Goal: Transaction & Acquisition: Purchase product/service

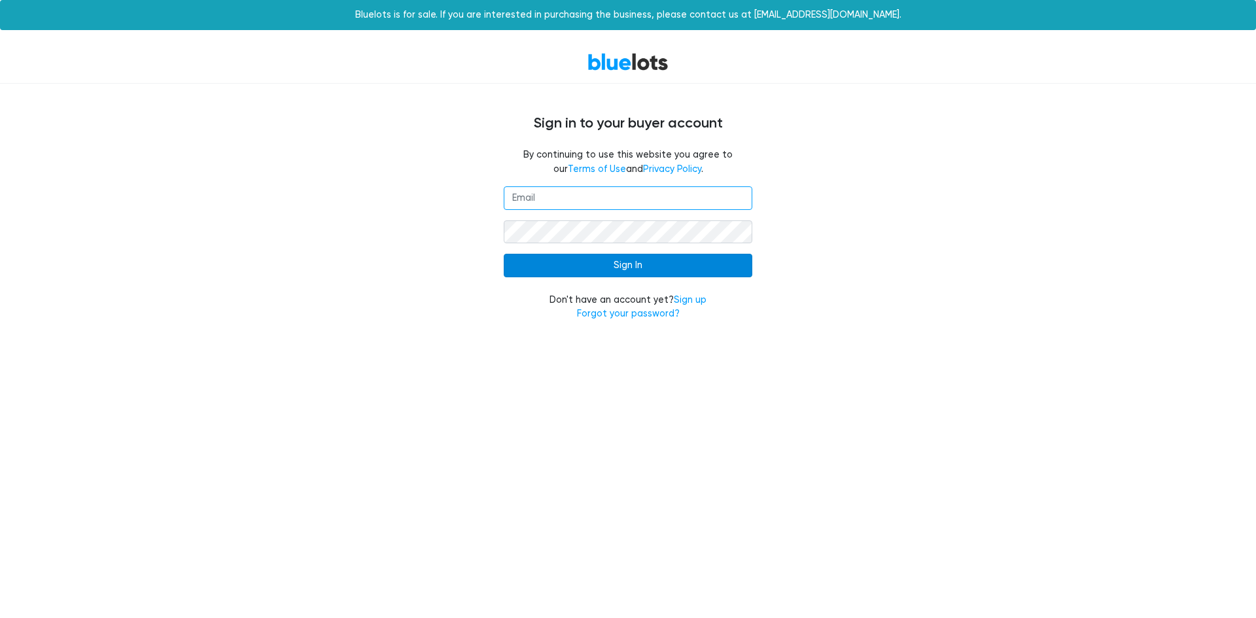
type input "[EMAIL_ADDRESS][DOMAIN_NAME]"
click at [665, 266] on input "Sign In" at bounding box center [628, 266] width 249 height 24
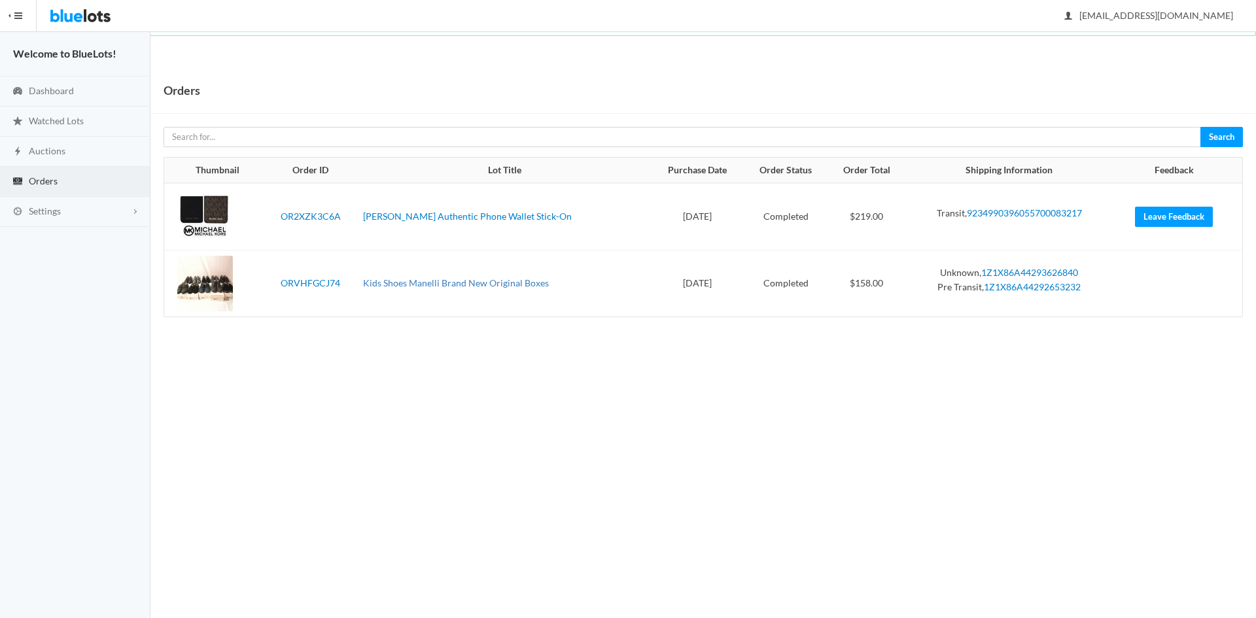
click at [398, 285] on link "Kids Shoes Manelli Brand New Original Boxes" at bounding box center [456, 282] width 186 height 11
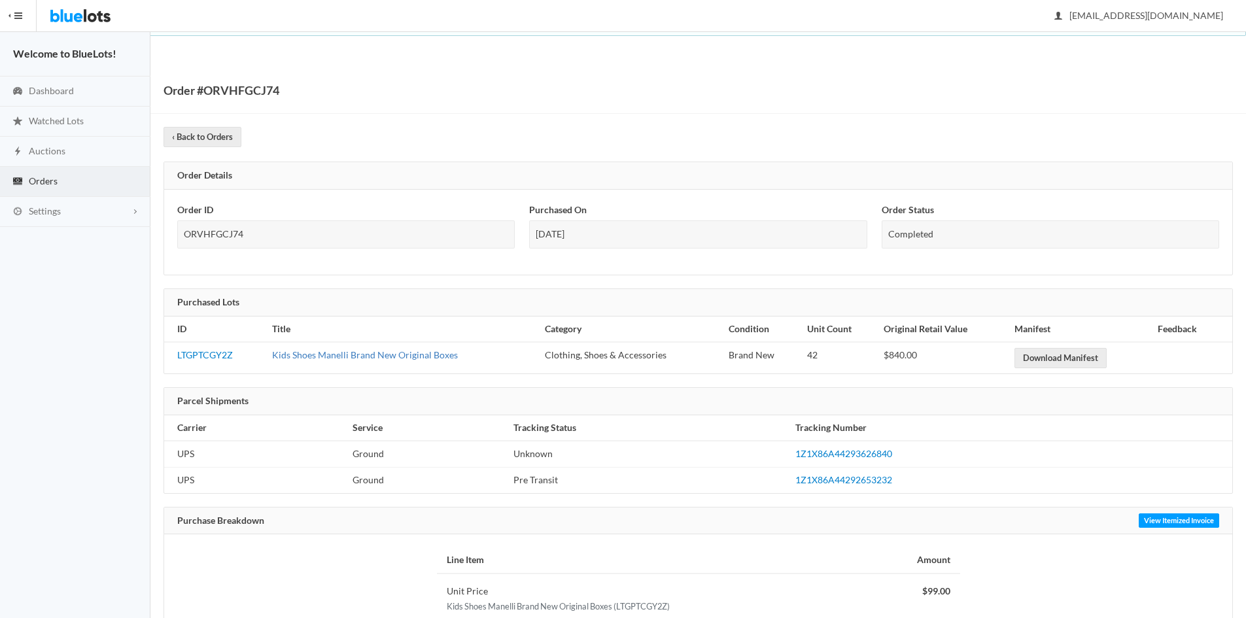
click at [360, 355] on link "Kids Shoes Manelli Brand New Original Boxes" at bounding box center [365, 354] width 186 height 11
click at [50, 179] on span "Orders" at bounding box center [43, 180] width 29 height 11
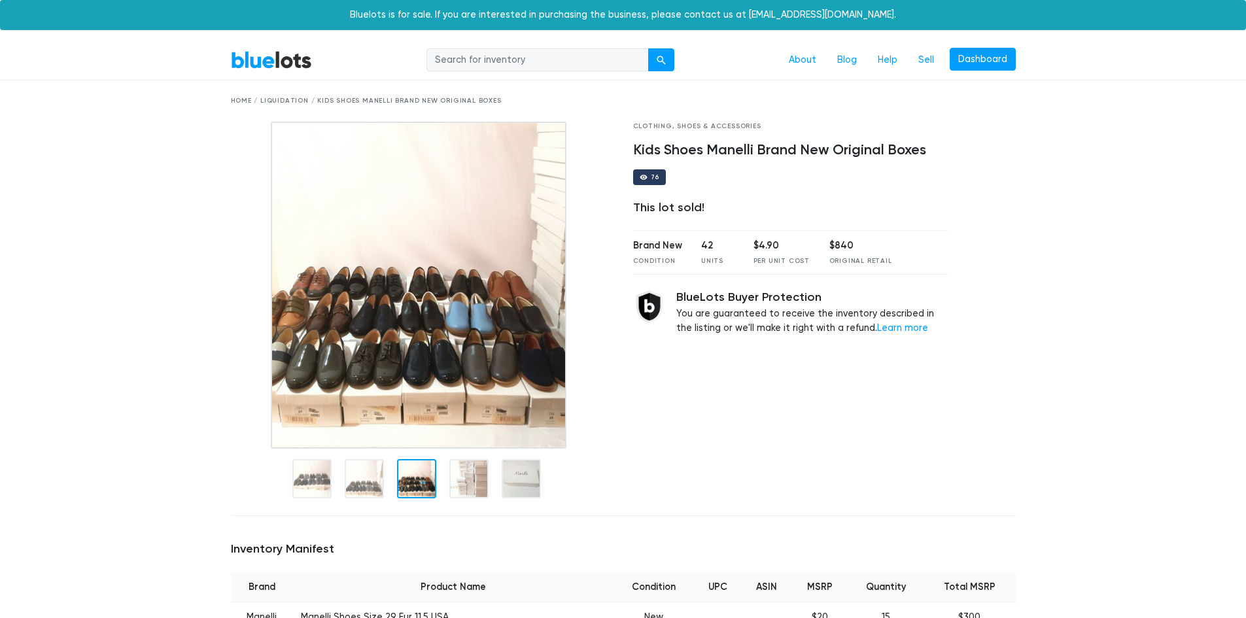
click at [421, 492] on div at bounding box center [416, 478] width 39 height 39
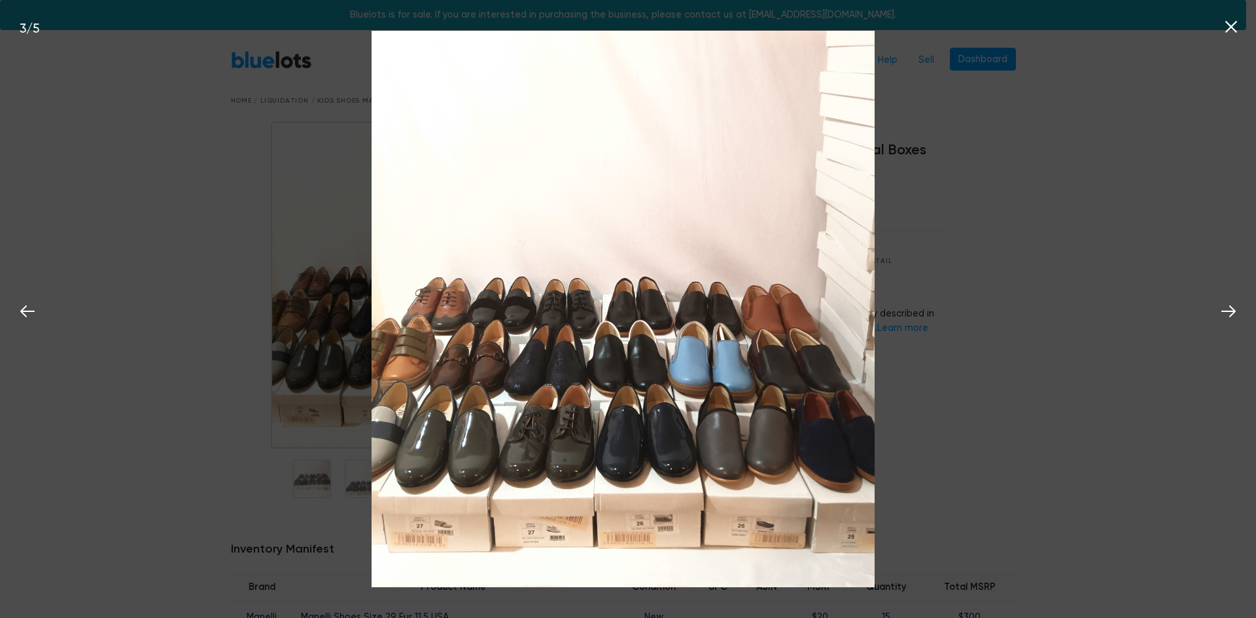
click at [1231, 37] on icon at bounding box center [1231, 27] width 20 height 20
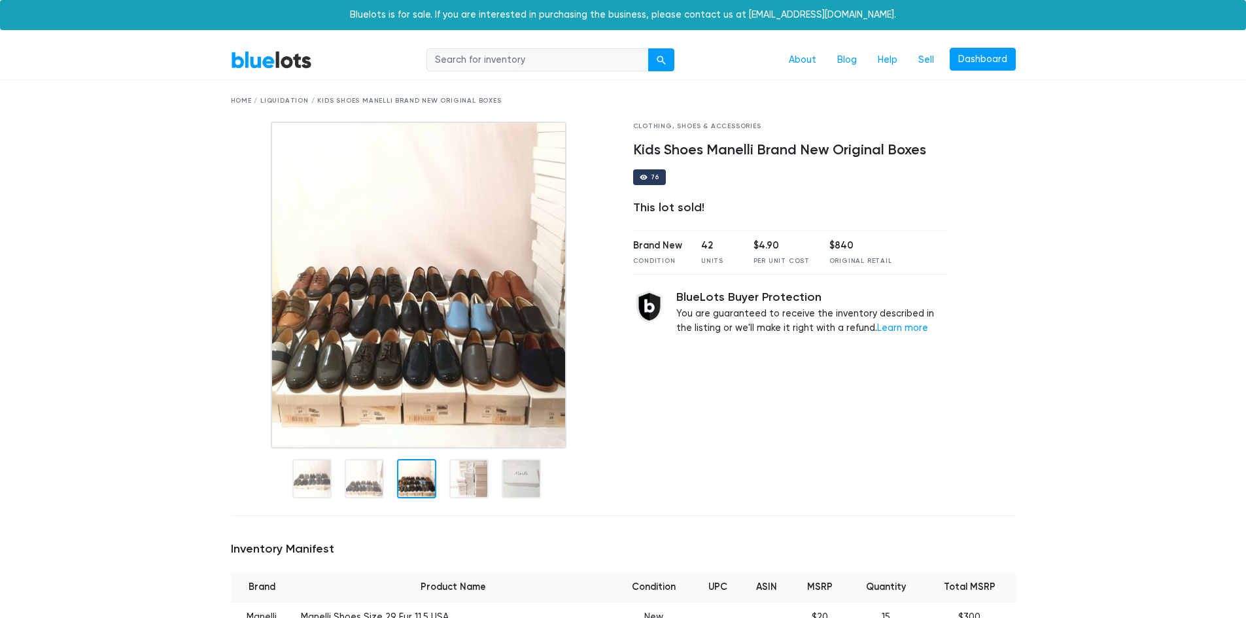
click at [537, 254] on img at bounding box center [419, 285] width 296 height 327
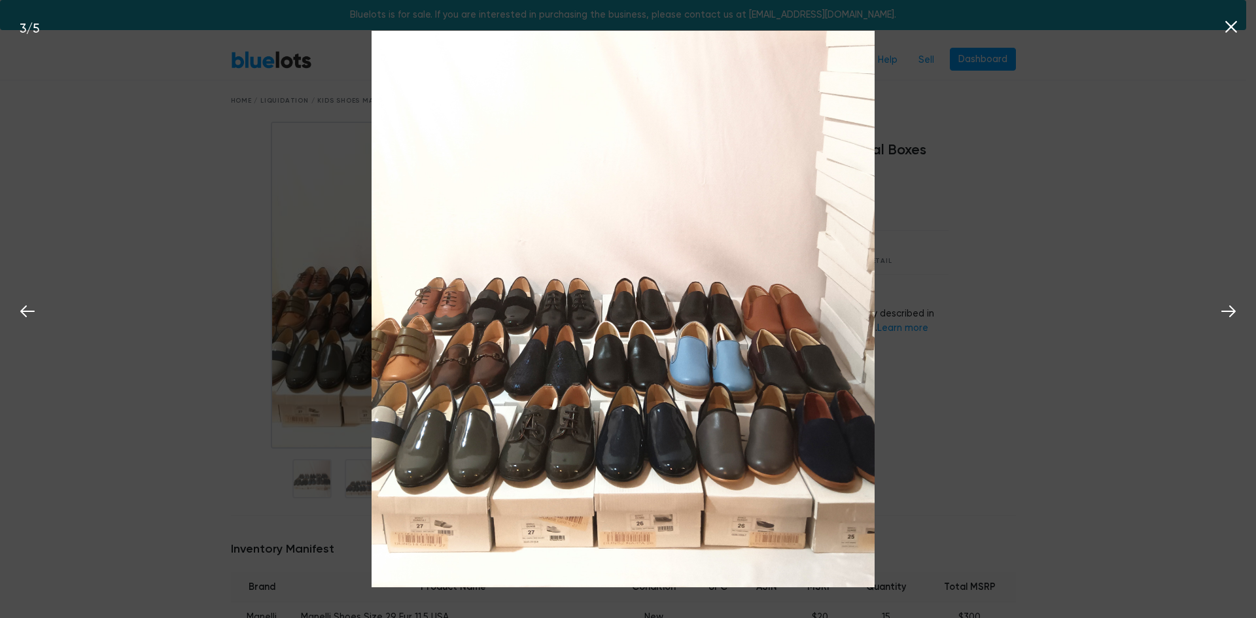
click at [1229, 28] on icon at bounding box center [1231, 27] width 12 height 12
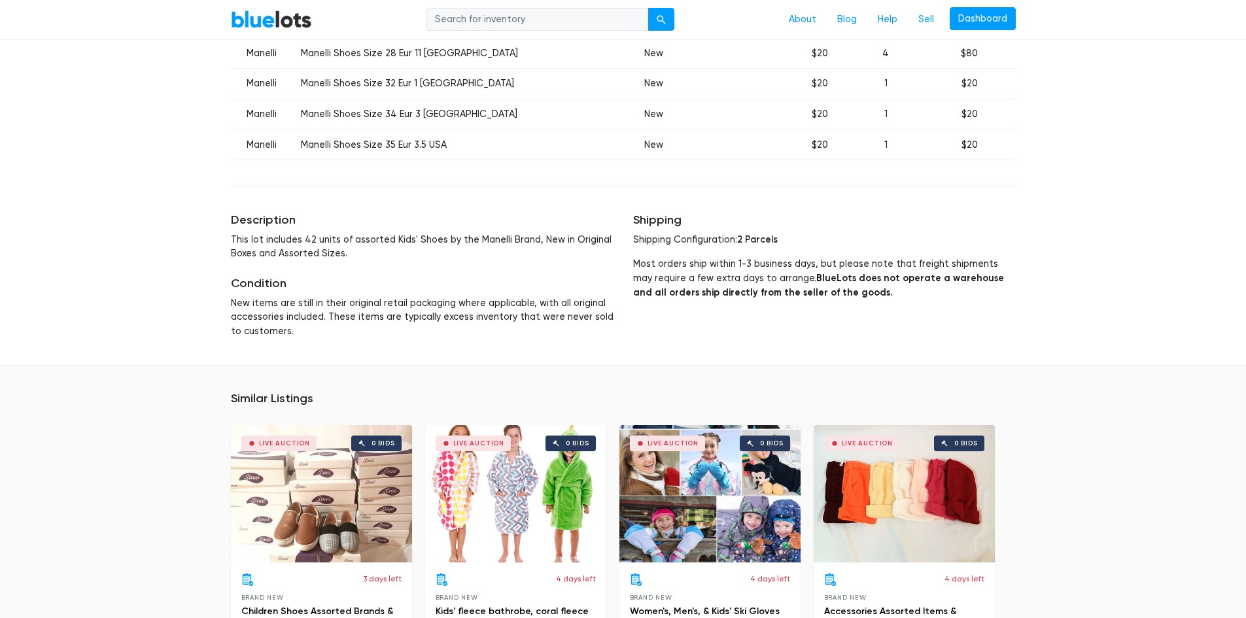
scroll to position [850, 0]
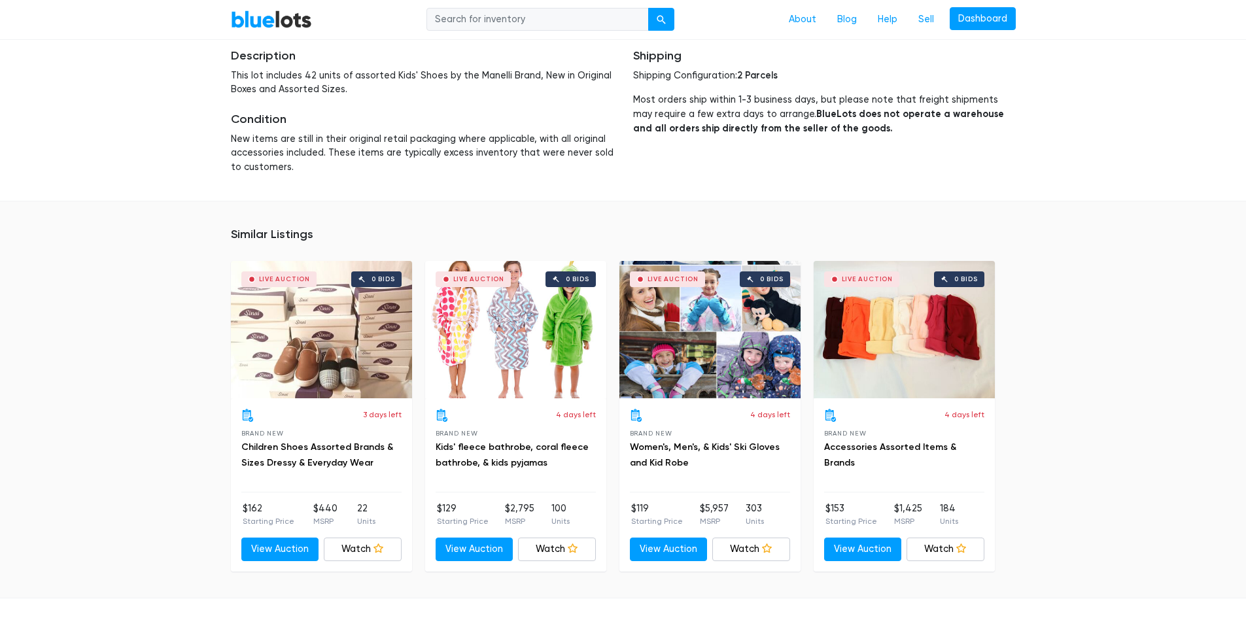
click at [282, 360] on div "Live Auction 0 bids" at bounding box center [321, 329] width 181 height 137
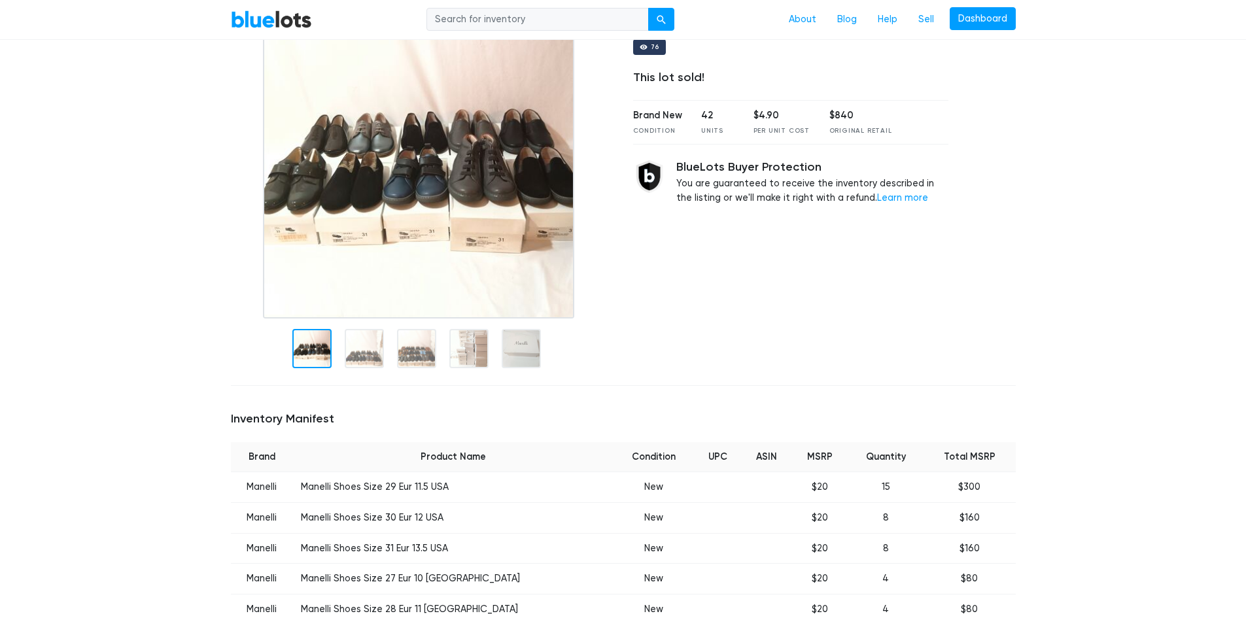
scroll to position [65, 0]
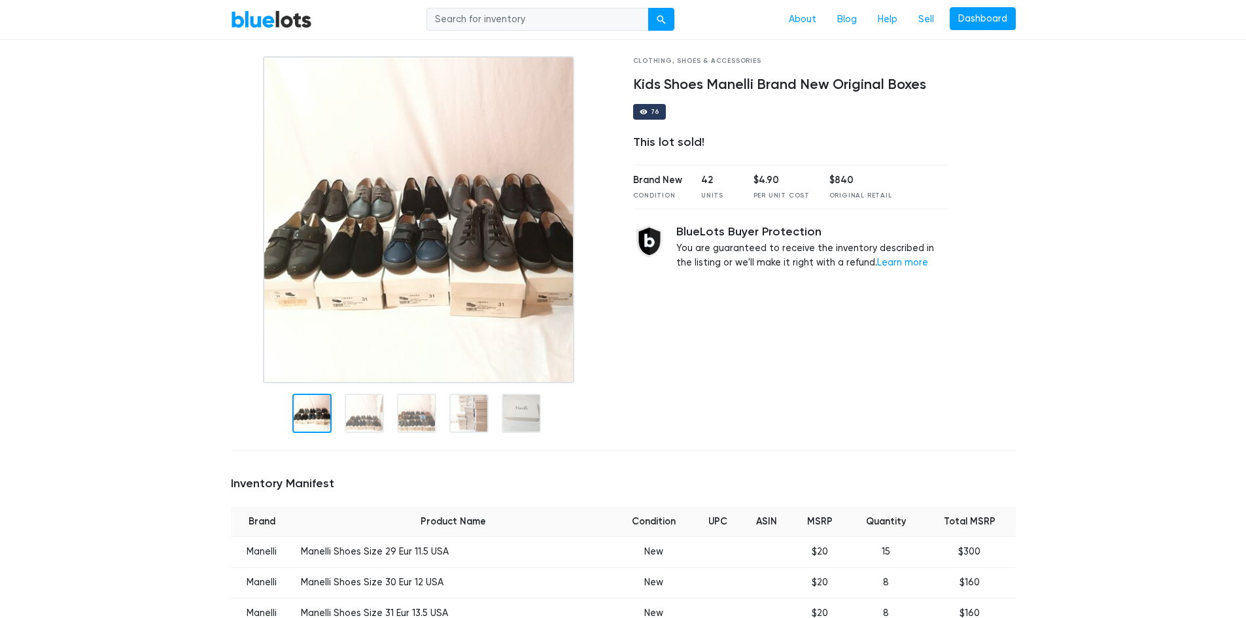
click at [442, 550] on td "Manelli Shoes Size 29 Eur 11.5 USA" at bounding box center [453, 552] width 321 height 31
drag, startPoint x: 315, startPoint y: 548, endPoint x: 497, endPoint y: 548, distance: 181.9
click at [497, 548] on td "Manelli Shoes Size 29 Eur 11.5 USA" at bounding box center [453, 552] width 321 height 31
copy td "Manelli Shoes Size 29 Eur 11.5 USA"
click at [339, 189] on img at bounding box center [418, 219] width 311 height 327
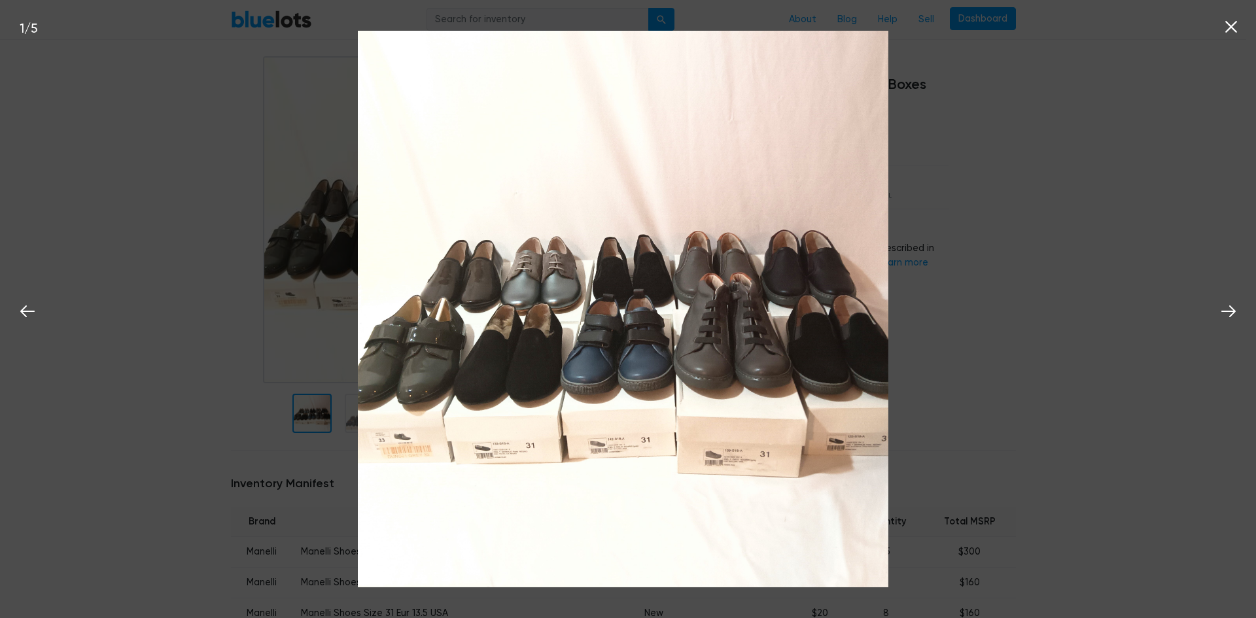
click at [1214, 309] on div "1 / 5" at bounding box center [628, 309] width 1256 height 618
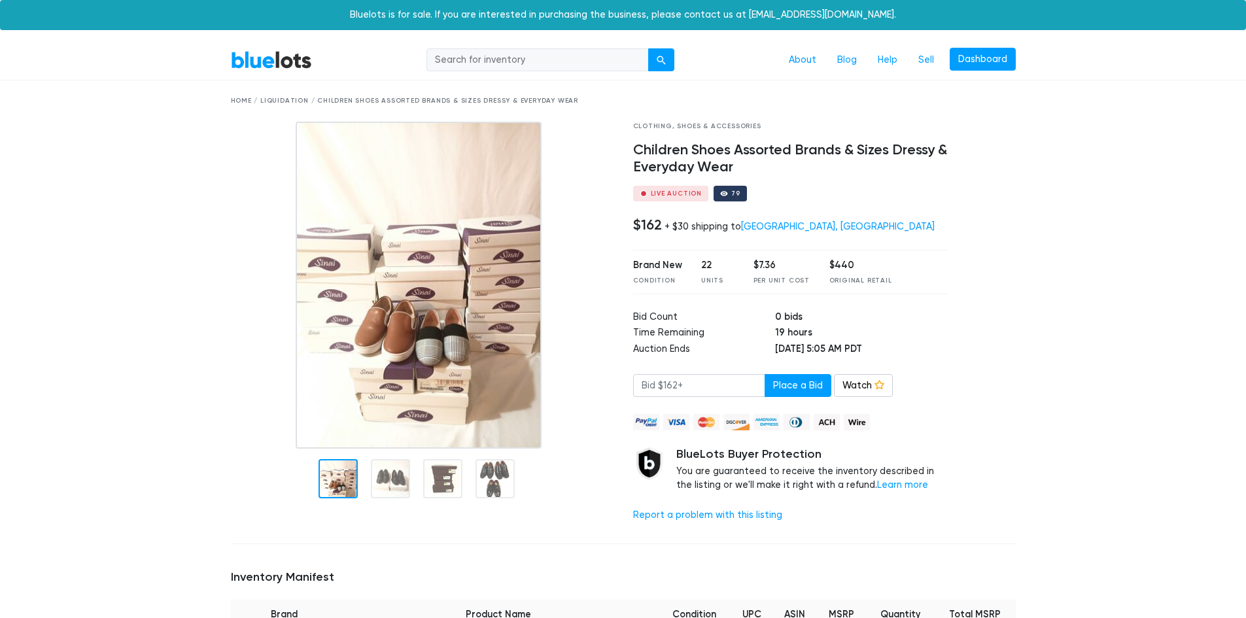
click at [459, 358] on img at bounding box center [419, 285] width 246 height 327
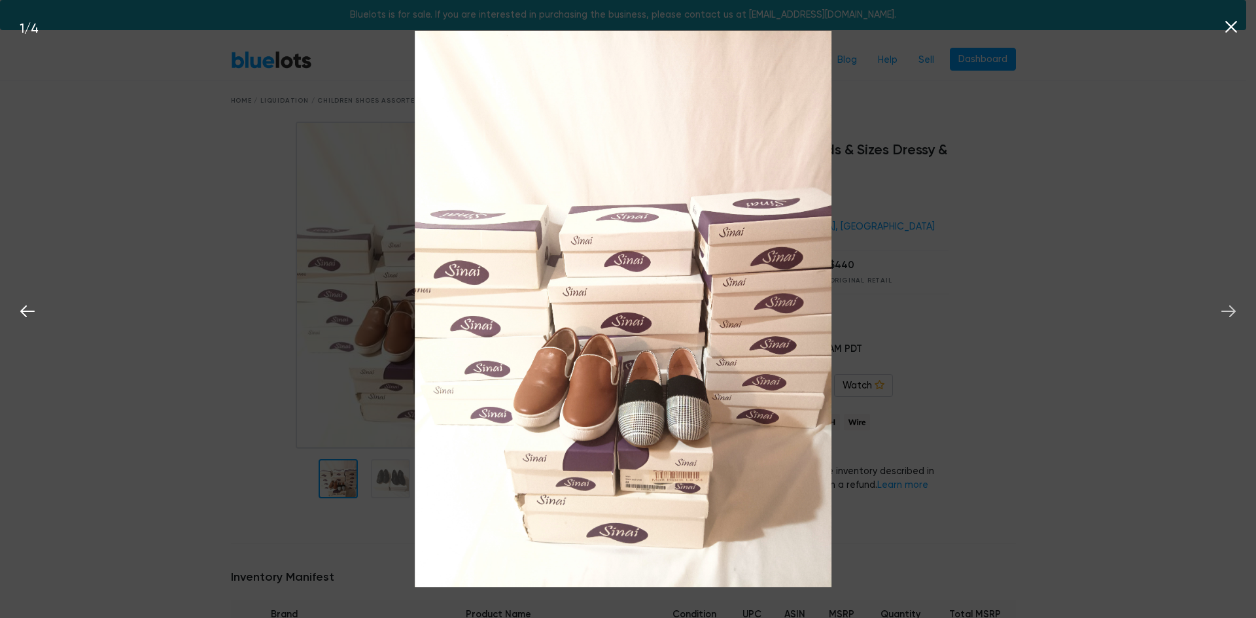
click at [1219, 311] on icon at bounding box center [1229, 312] width 20 height 20
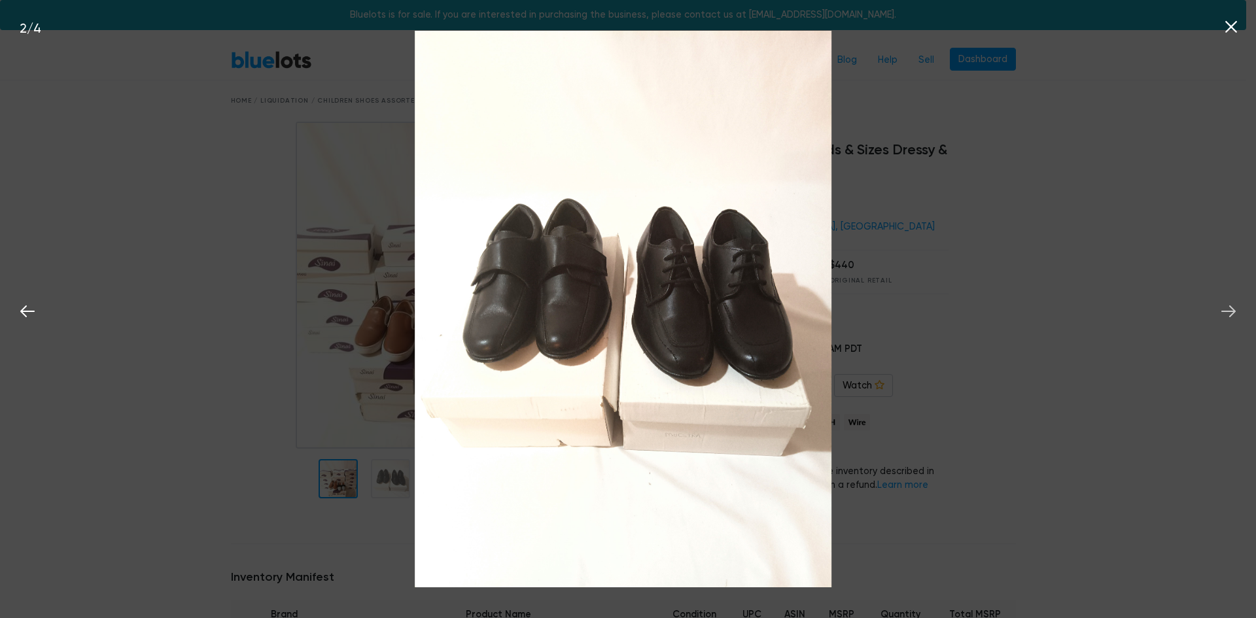
click at [1219, 311] on icon at bounding box center [1229, 312] width 20 height 20
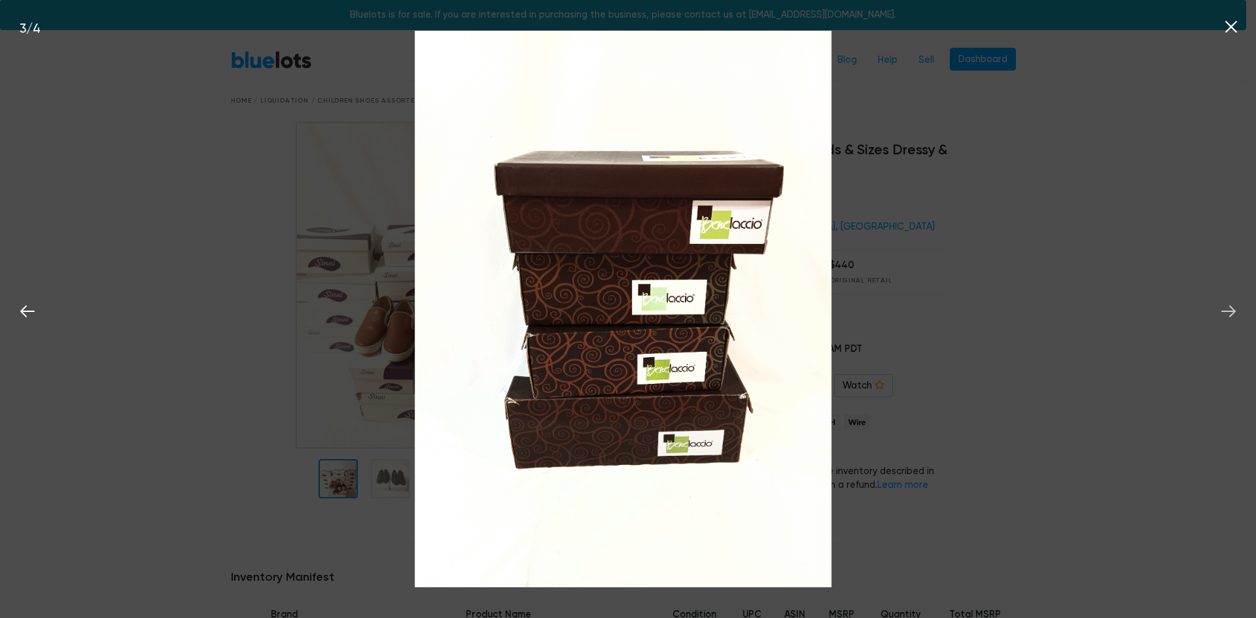
click at [1219, 311] on icon at bounding box center [1229, 312] width 20 height 20
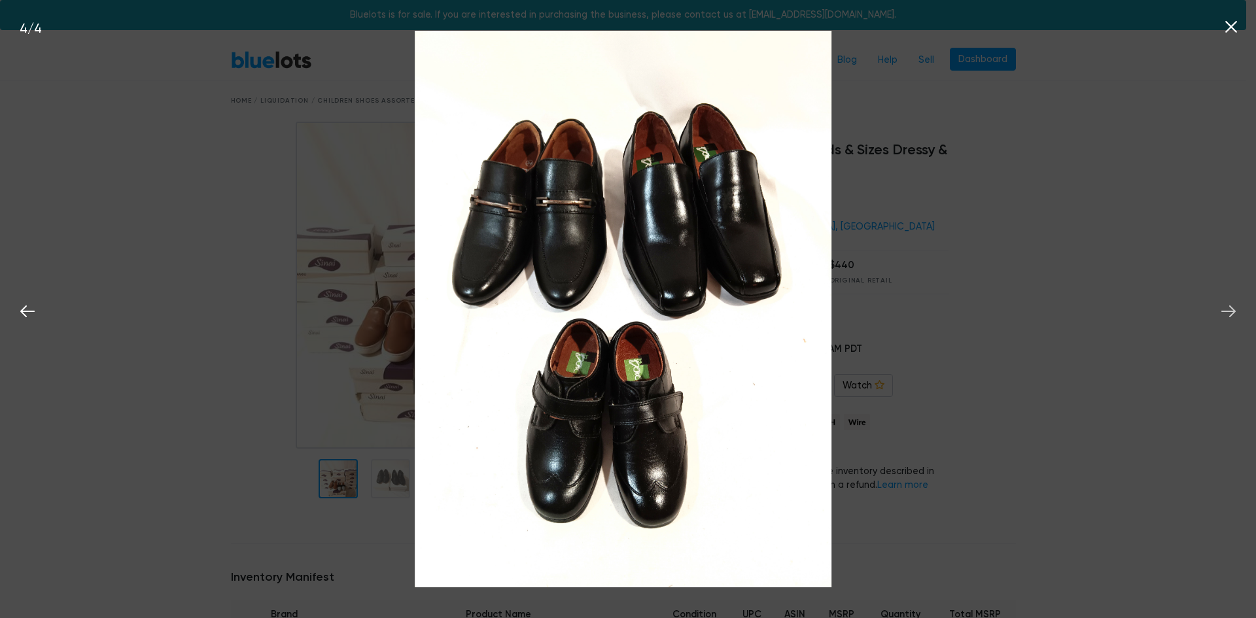
click at [1219, 314] on icon at bounding box center [1229, 312] width 20 height 20
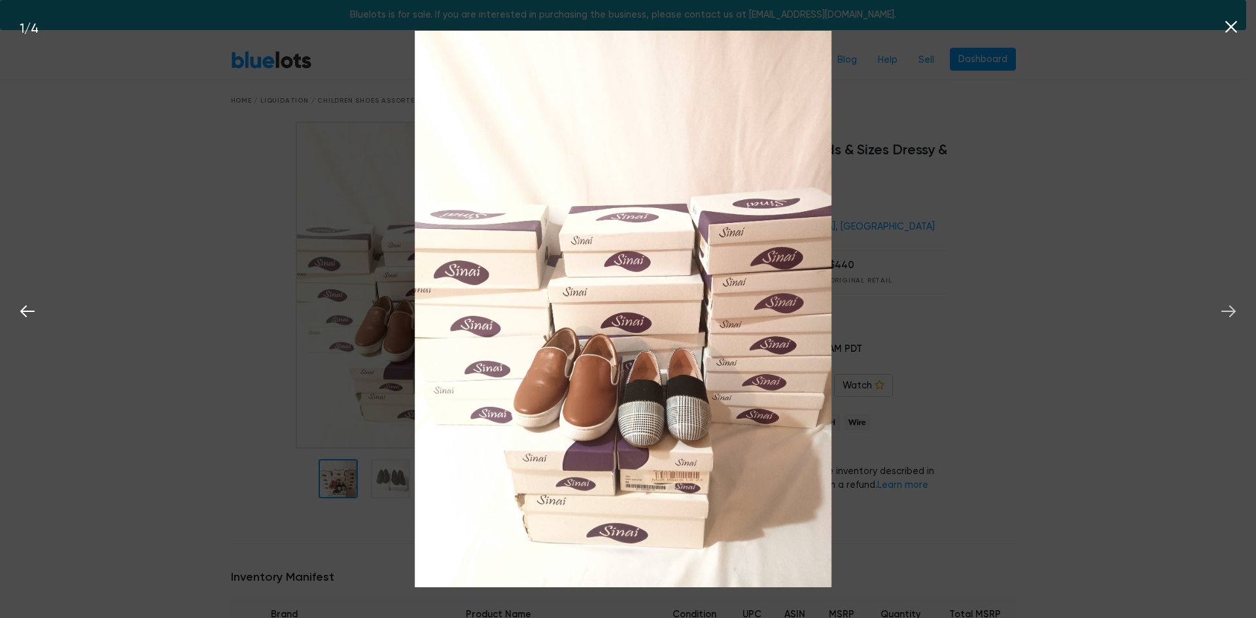
click at [1219, 314] on icon at bounding box center [1229, 312] width 20 height 20
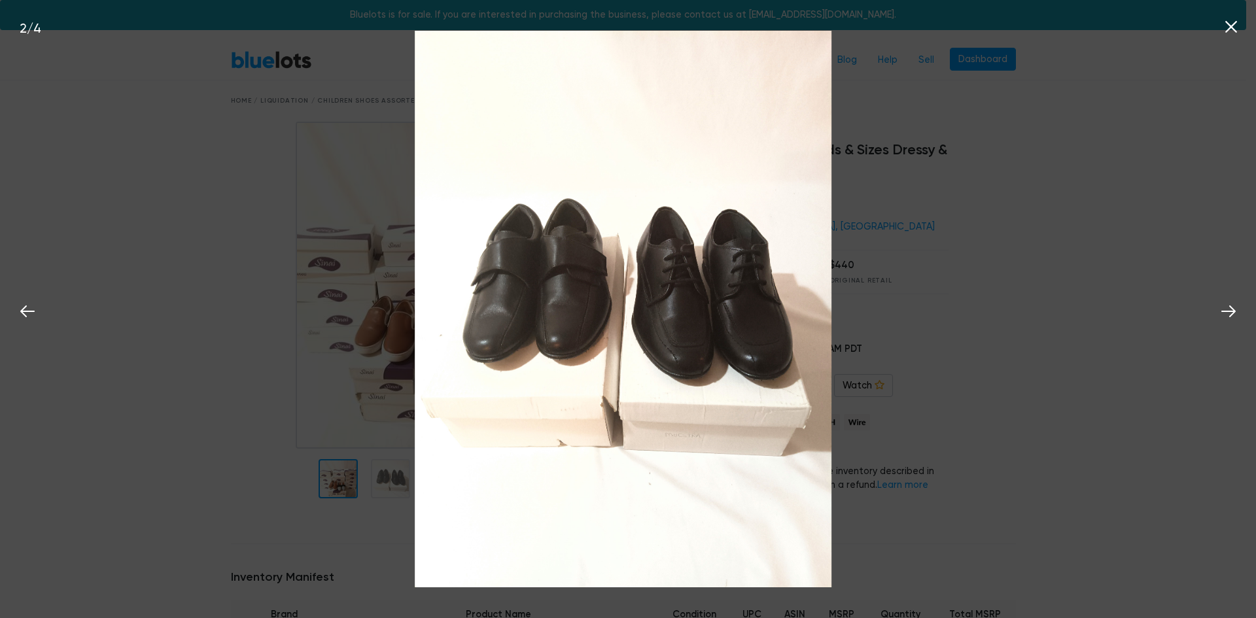
click at [1228, 32] on icon at bounding box center [1231, 27] width 20 height 20
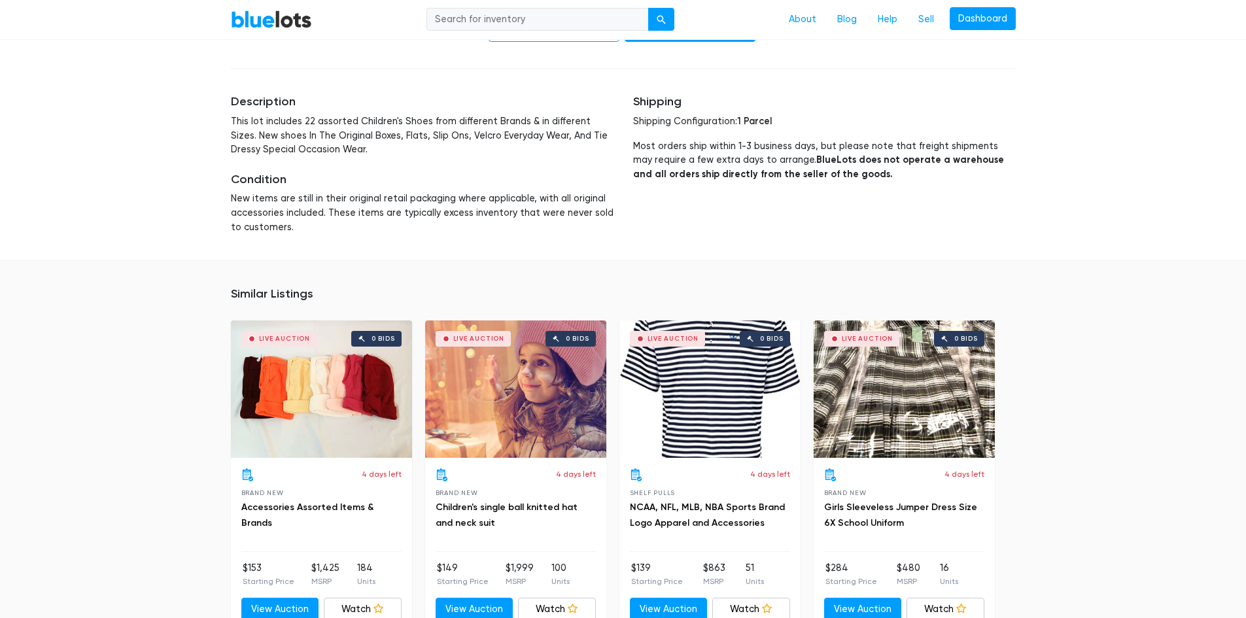
scroll to position [1047, 0]
